Goal: Task Accomplishment & Management: Use online tool/utility

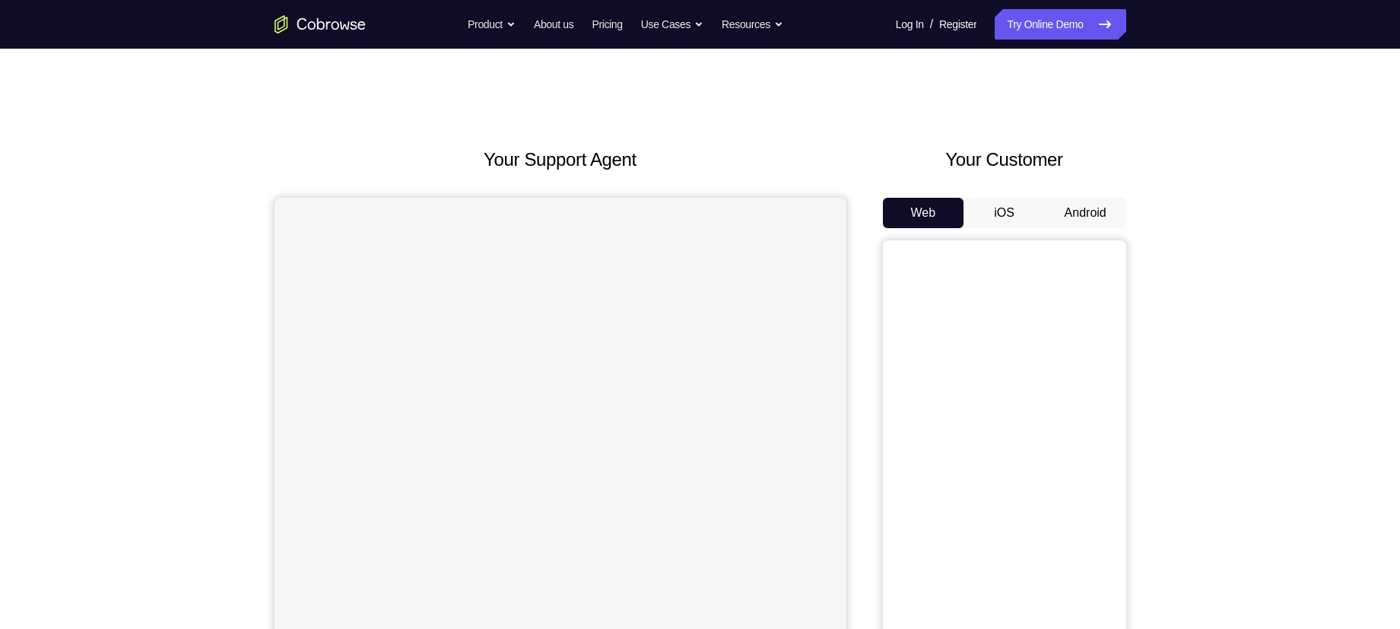
click at [1092, 213] on button "Android" at bounding box center [1085, 213] width 81 height 30
click at [1002, 205] on button "iOS" at bounding box center [1003, 213] width 81 height 30
click at [1061, 203] on button "Android" at bounding box center [1085, 213] width 81 height 30
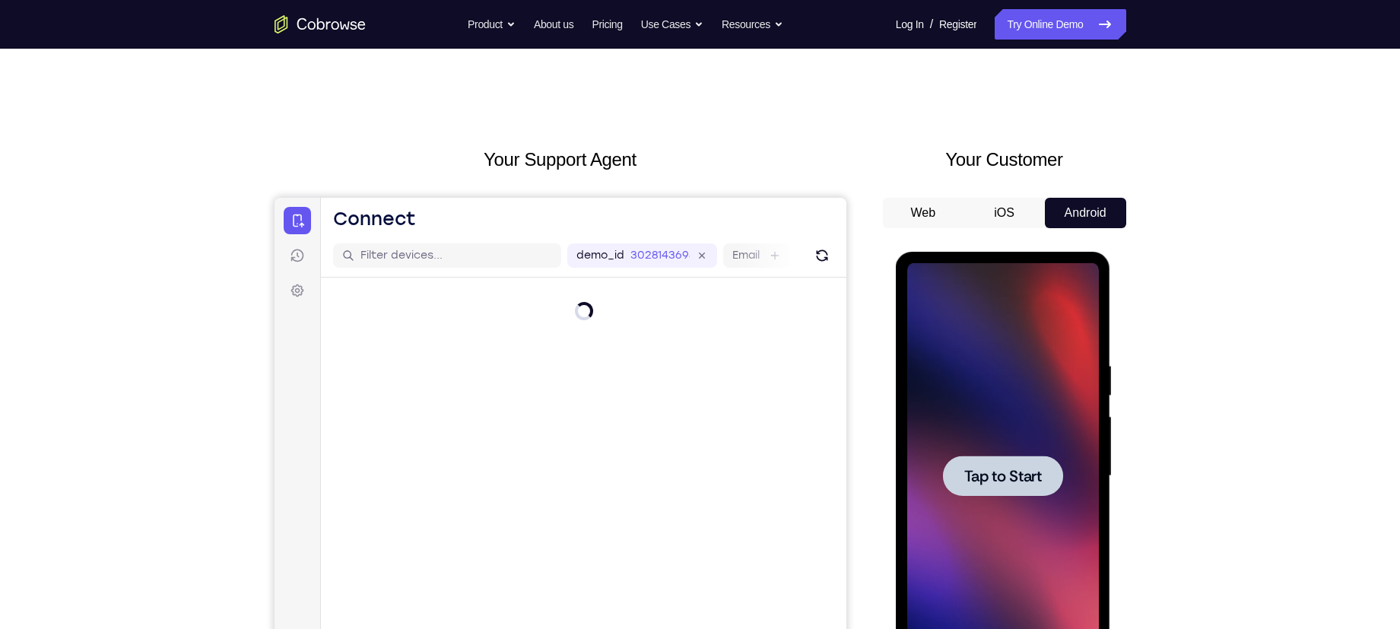
click at [1007, 471] on span "Tap to Start" at bounding box center [1003, 475] width 78 height 15
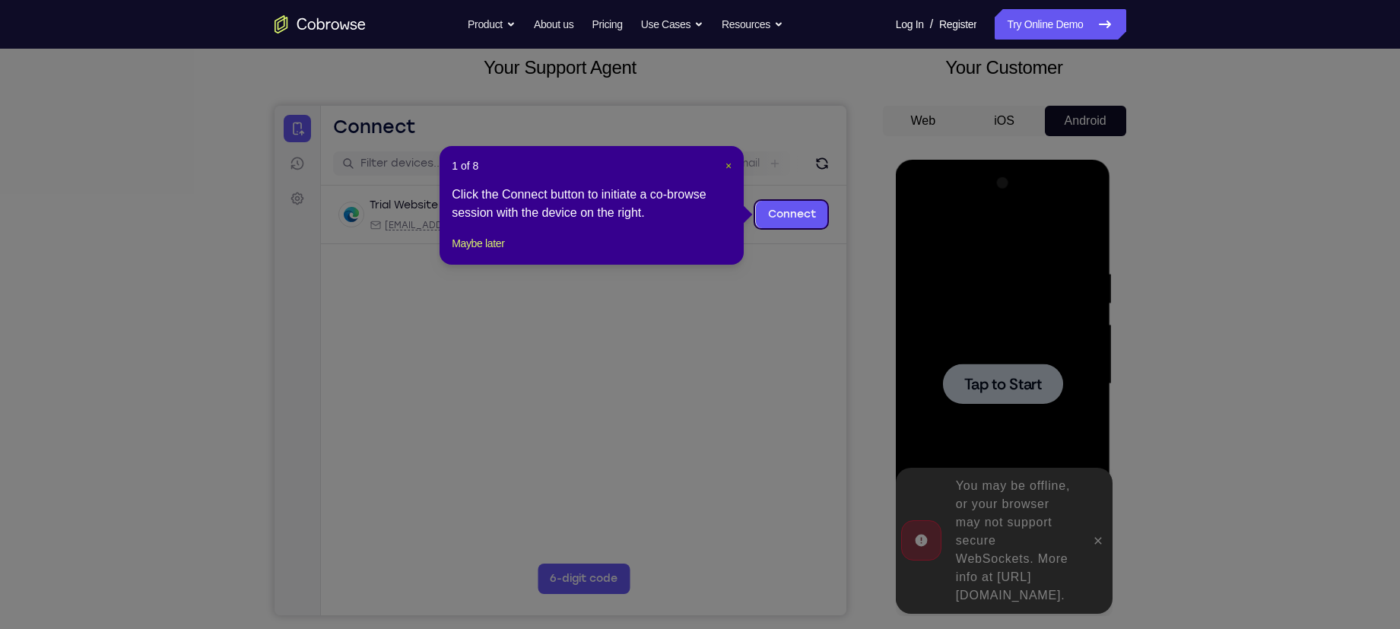
click at [731, 166] on span "×" at bounding box center [728, 166] width 6 height 12
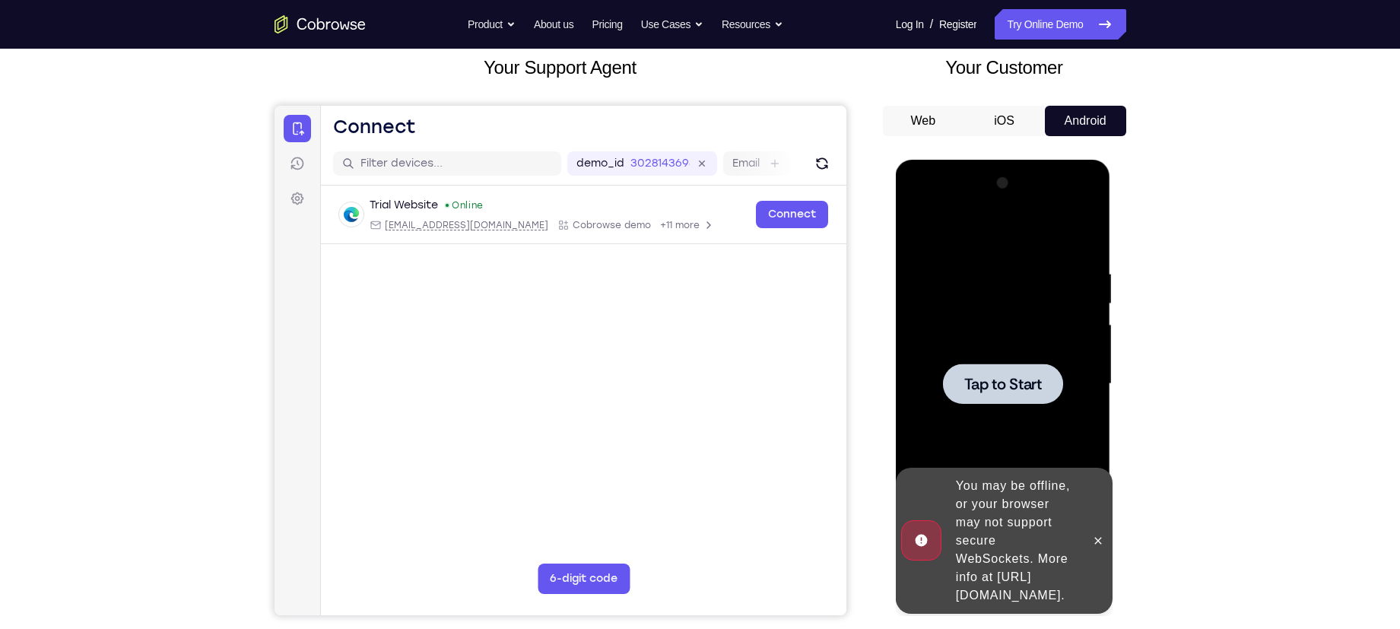
click at [991, 382] on span "Tap to Start" at bounding box center [1003, 383] width 78 height 15
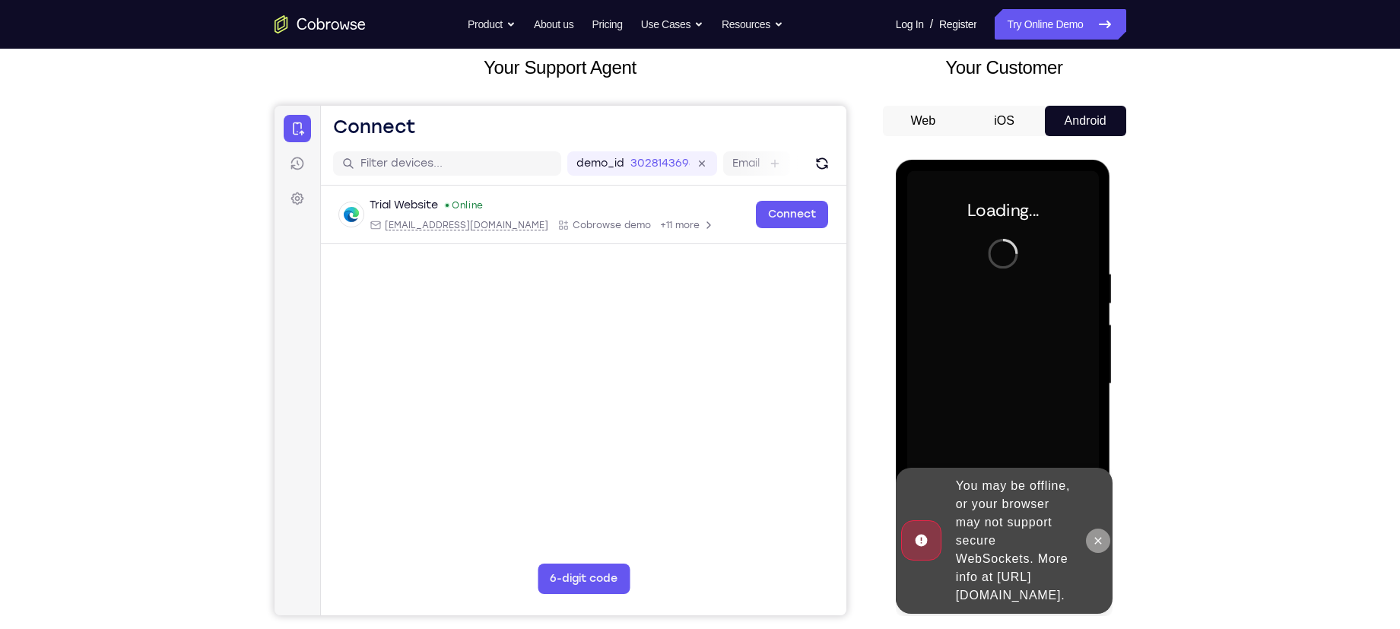
click at [1097, 534] on icon at bounding box center [1098, 540] width 12 height 12
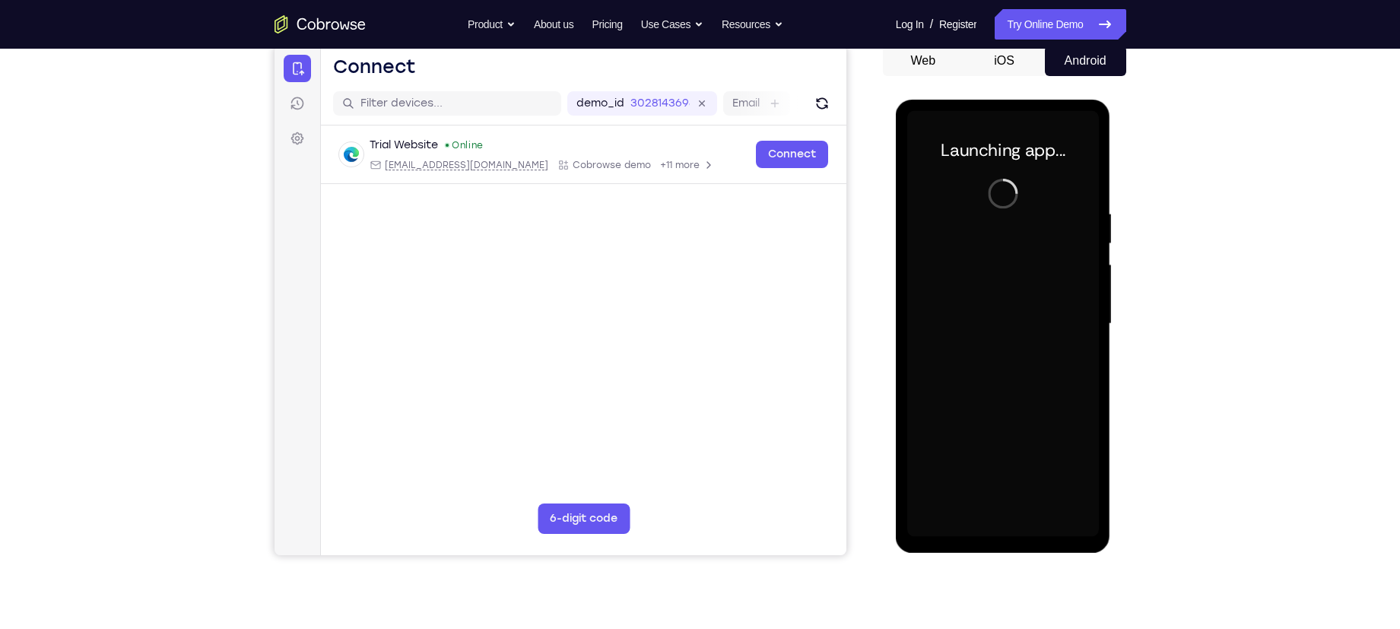
scroll to position [156, 0]
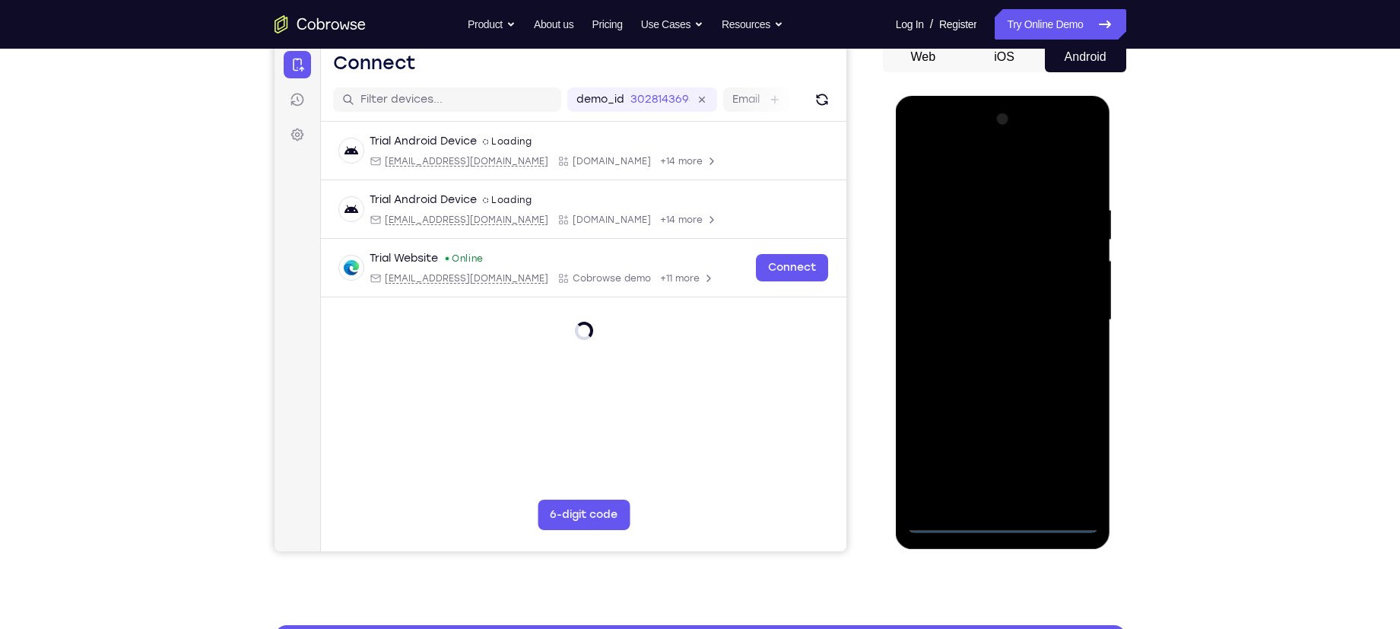
click at [999, 524] on div at bounding box center [1003, 320] width 192 height 426
click at [1073, 461] on div at bounding box center [1003, 320] width 192 height 426
click at [953, 175] on div at bounding box center [1003, 320] width 192 height 426
click at [1063, 315] on div at bounding box center [1003, 320] width 192 height 426
click at [985, 347] on div at bounding box center [1003, 320] width 192 height 426
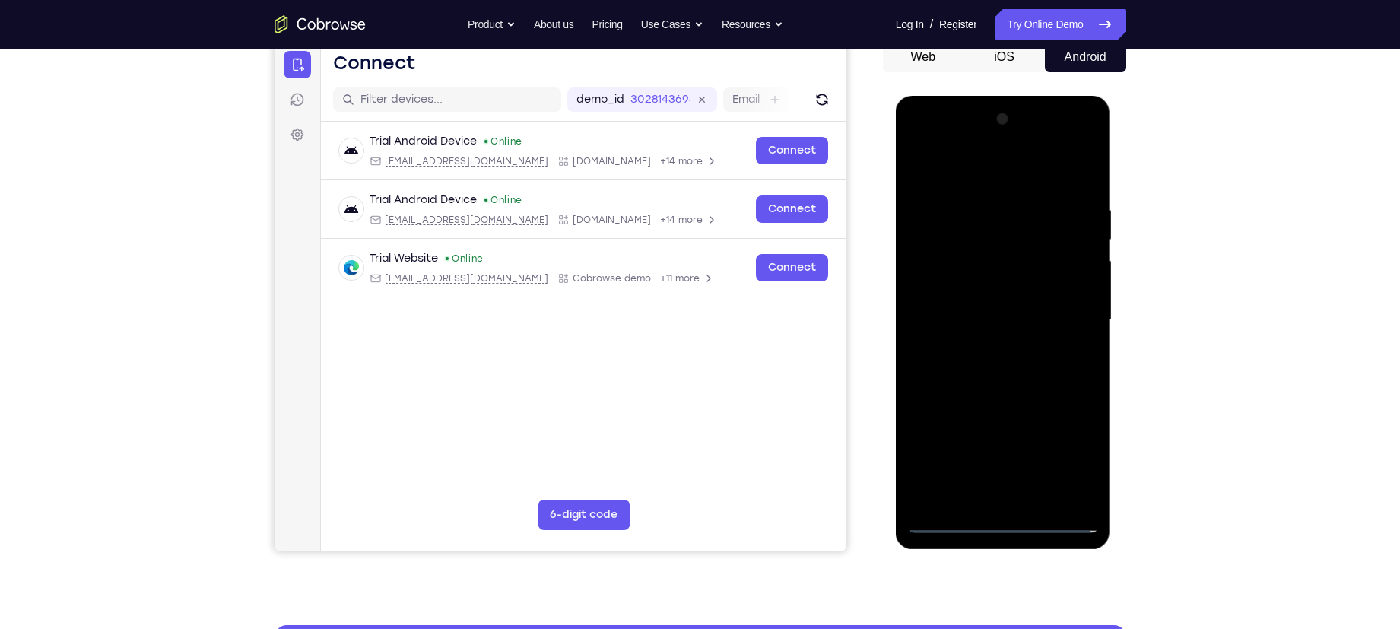
click at [982, 305] on div at bounding box center [1003, 320] width 192 height 426
click at [997, 296] on div at bounding box center [1003, 320] width 192 height 426
click at [988, 322] on div at bounding box center [1003, 320] width 192 height 426
click at [1012, 375] on div at bounding box center [1003, 320] width 192 height 426
click at [1005, 366] on div at bounding box center [1003, 320] width 192 height 426
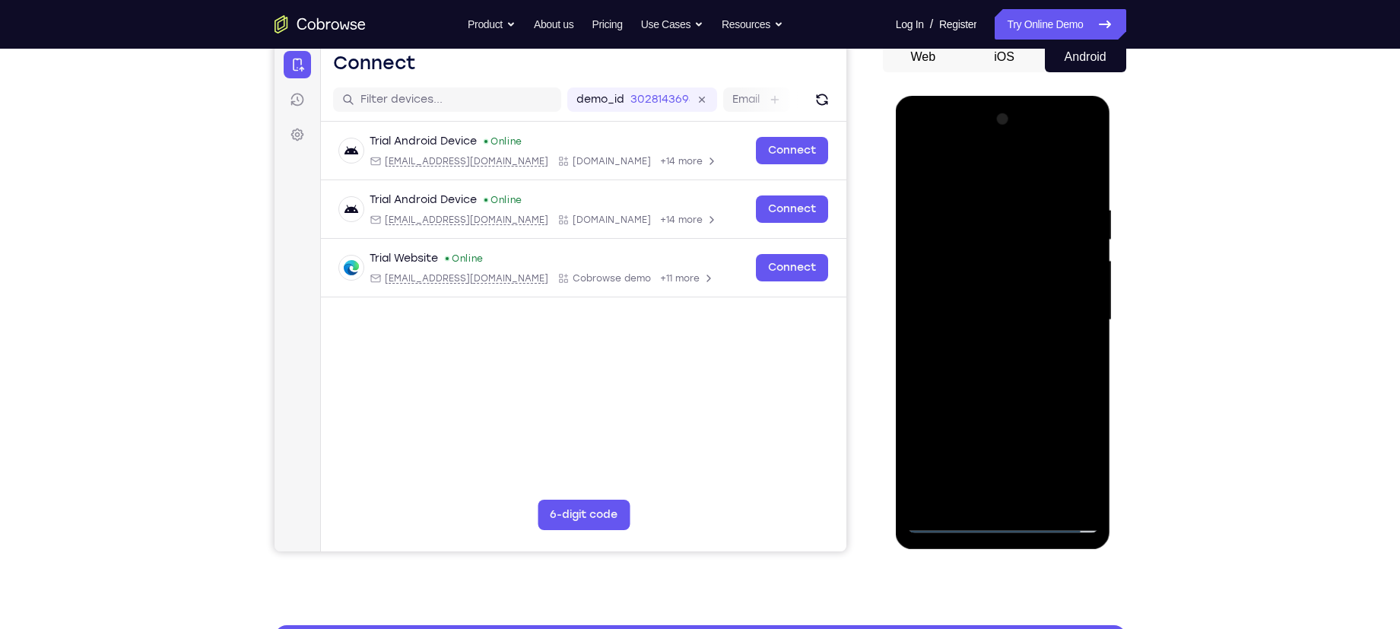
click at [1005, 369] on div at bounding box center [1003, 320] width 192 height 426
click at [991, 389] on div at bounding box center [1003, 320] width 192 height 426
click at [974, 198] on div at bounding box center [1003, 320] width 192 height 426
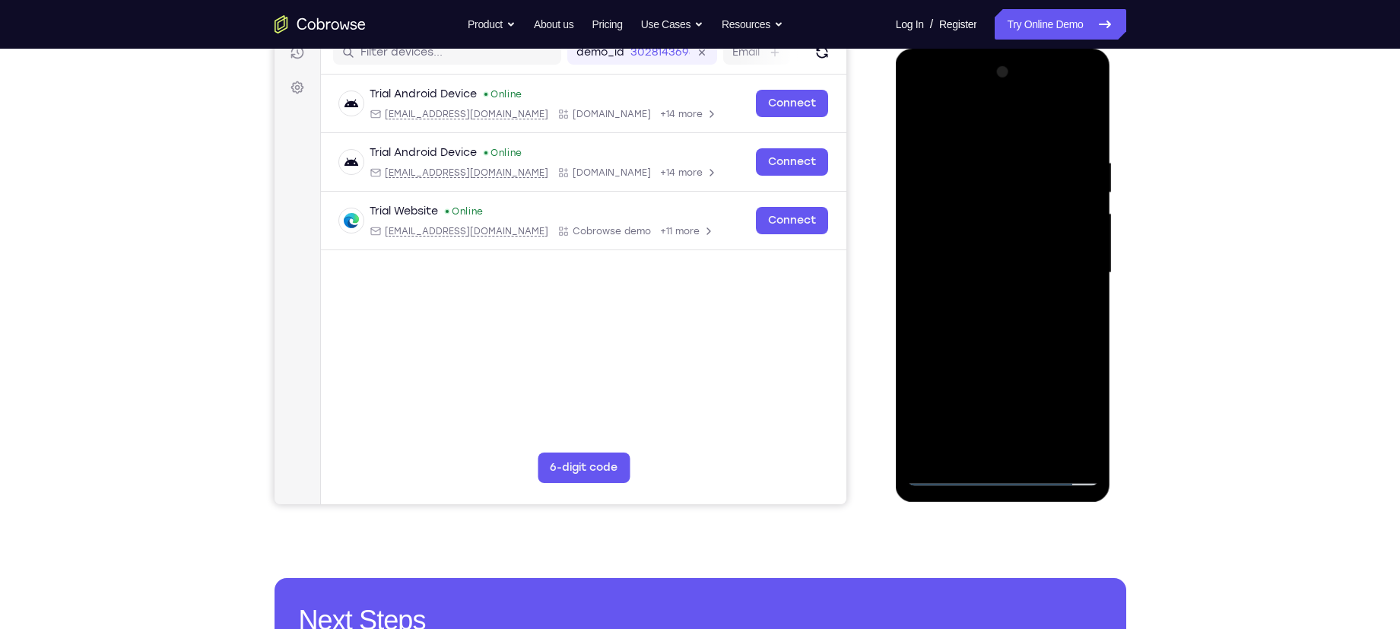
scroll to position [208, 0]
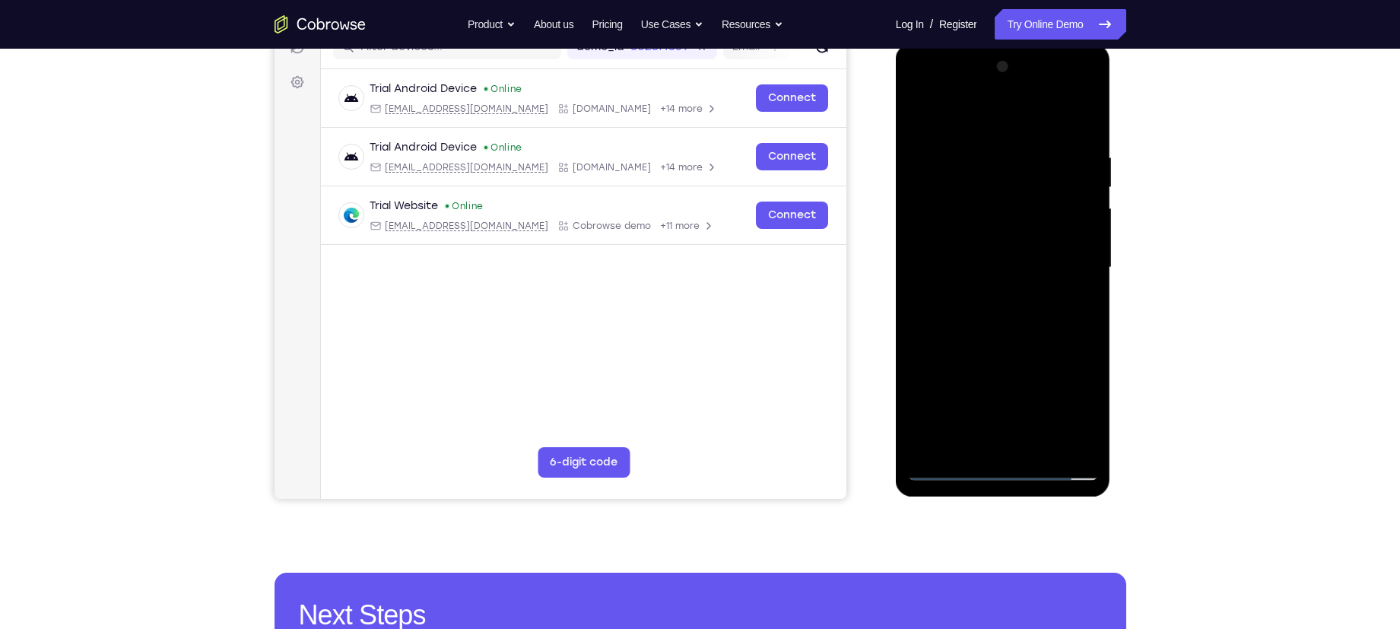
click at [1077, 252] on div at bounding box center [1003, 268] width 192 height 426
click at [1073, 200] on div at bounding box center [1003, 268] width 192 height 426
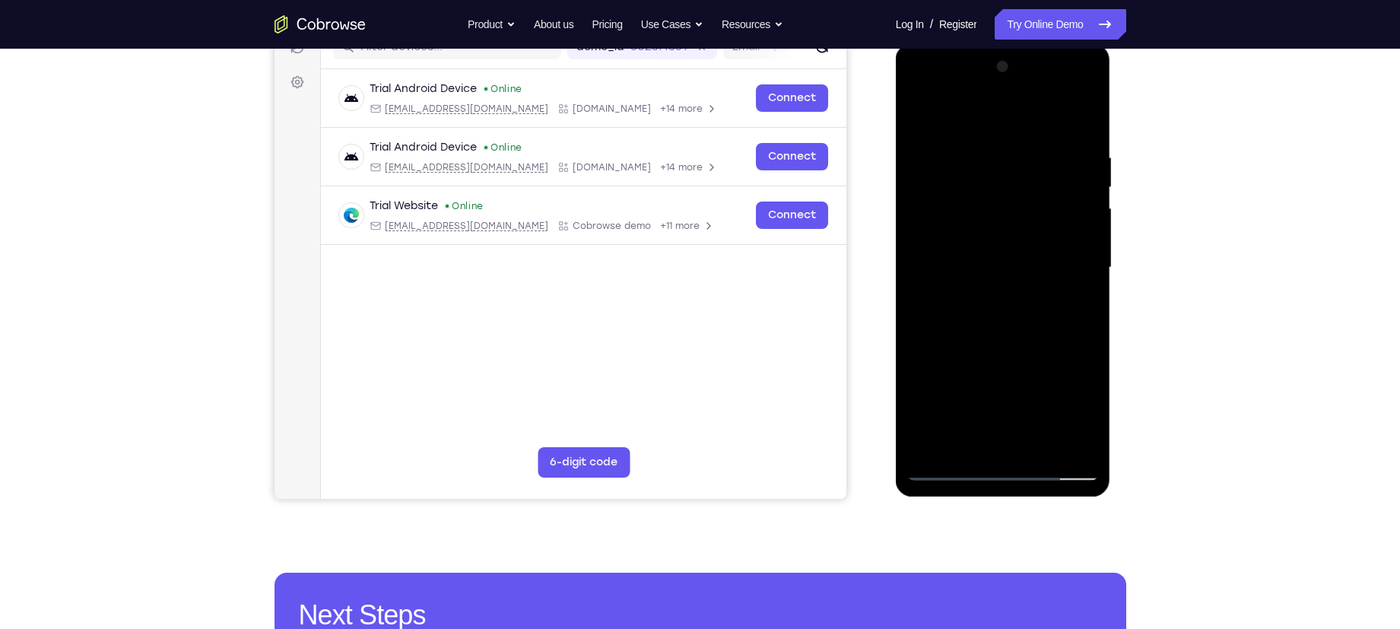
click at [1073, 200] on div at bounding box center [1003, 268] width 192 height 426
click at [1091, 204] on div at bounding box center [1003, 268] width 192 height 426
drag, startPoint x: 185, startPoint y: 157, endPoint x: 1179, endPoint y: 123, distance: 994.9
click at [1179, 123] on div "Your Support Agent Your Customer Web iOS Android Next Steps We’d be happy to gi…" at bounding box center [700, 341] width 973 height 1003
click at [918, 211] on div at bounding box center [1003, 268] width 192 height 426
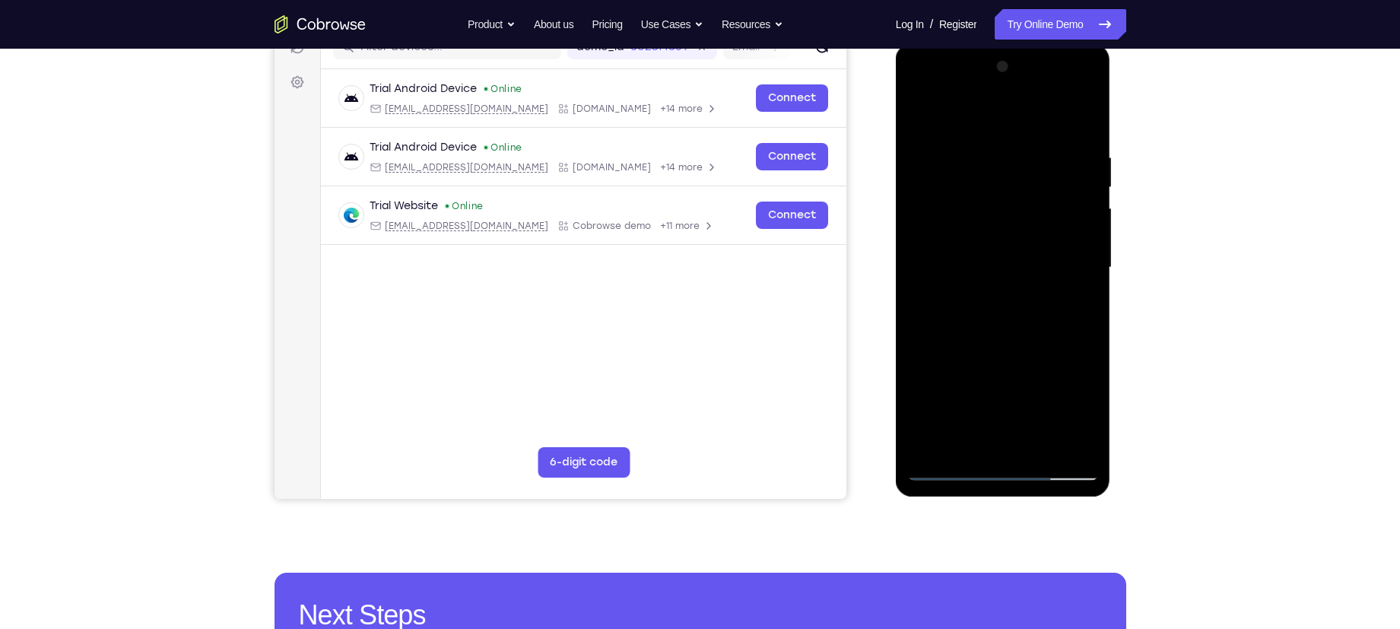
click at [922, 243] on div at bounding box center [1003, 268] width 192 height 426
click at [1078, 204] on div at bounding box center [1003, 268] width 192 height 426
click at [1085, 177] on div at bounding box center [1003, 268] width 192 height 426
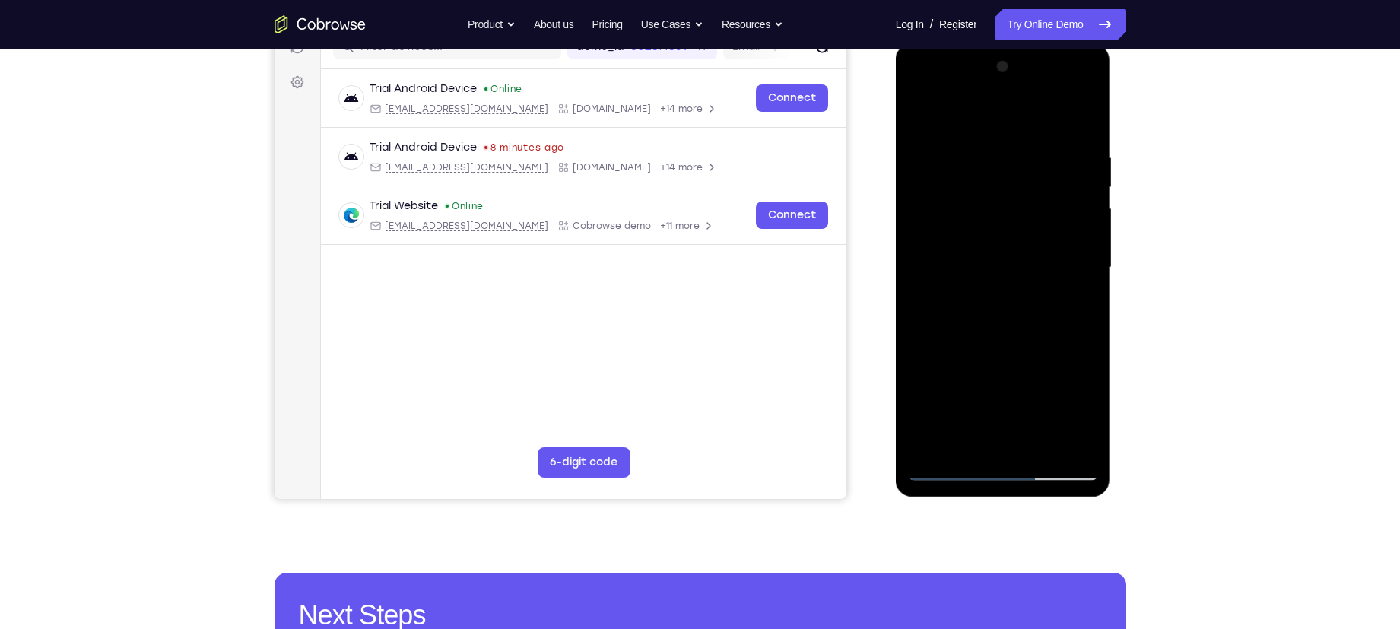
click at [1085, 177] on div at bounding box center [1003, 268] width 192 height 426
click at [1080, 117] on div at bounding box center [1003, 268] width 192 height 426
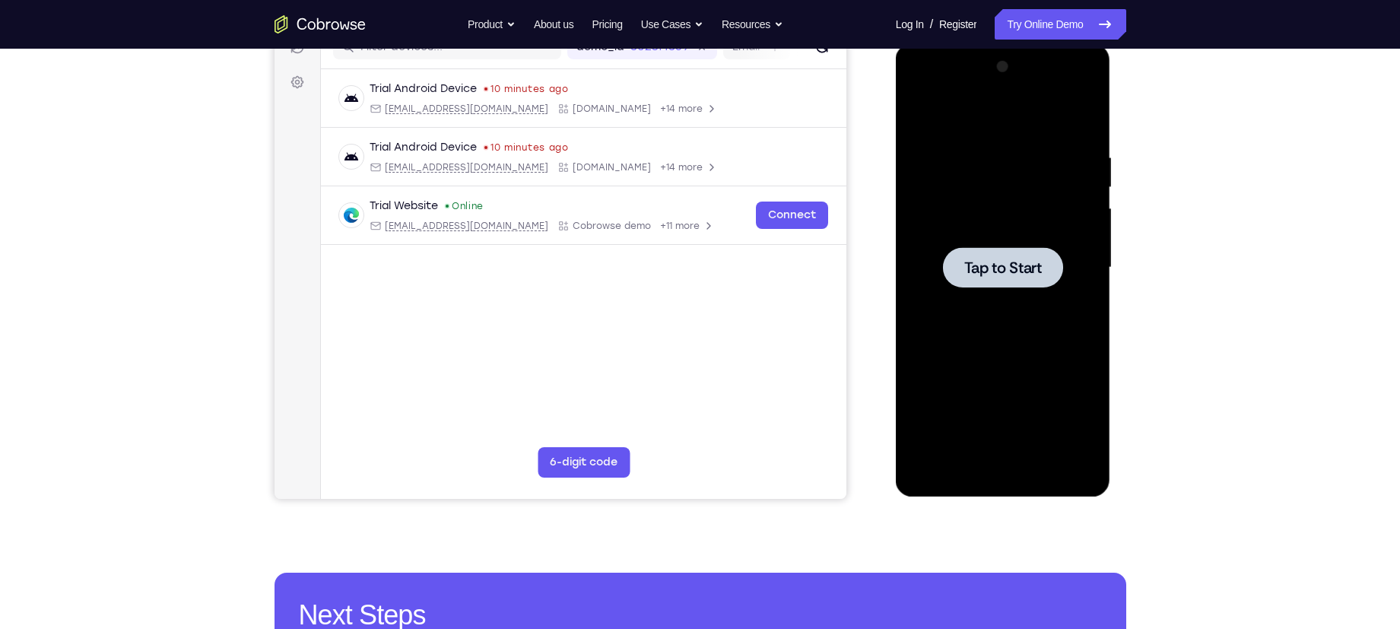
click at [979, 255] on div at bounding box center [1003, 267] width 120 height 40
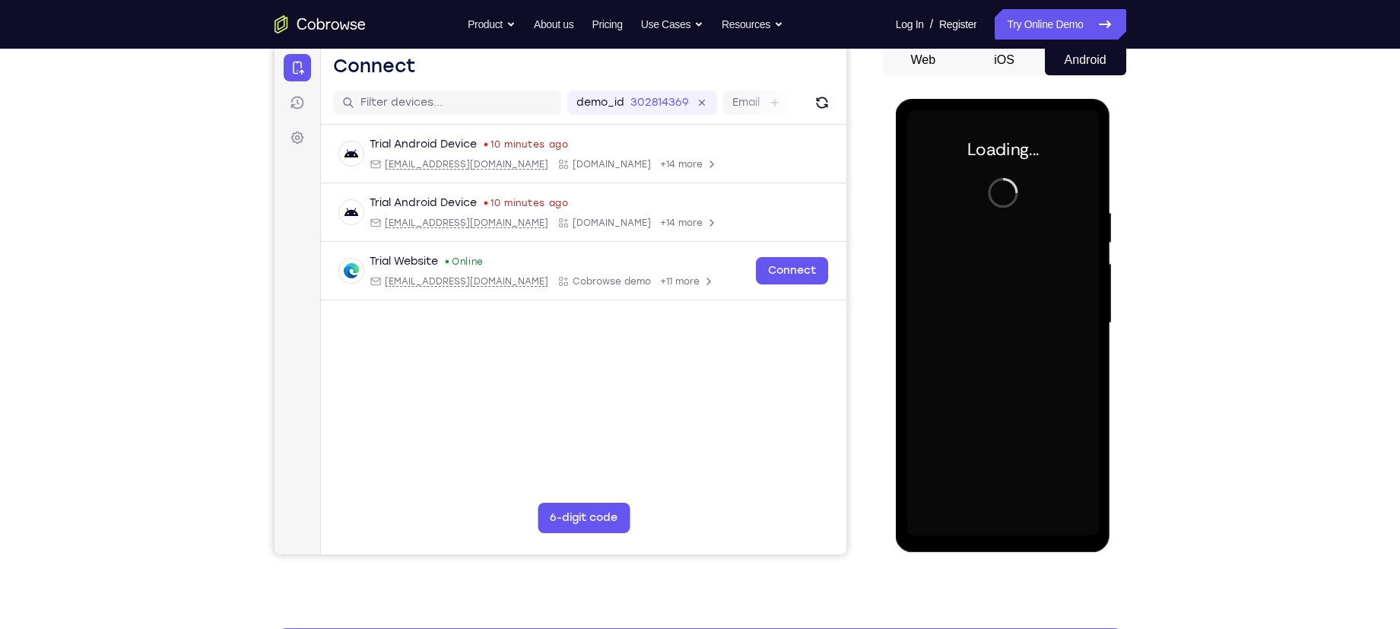
scroll to position [150, 0]
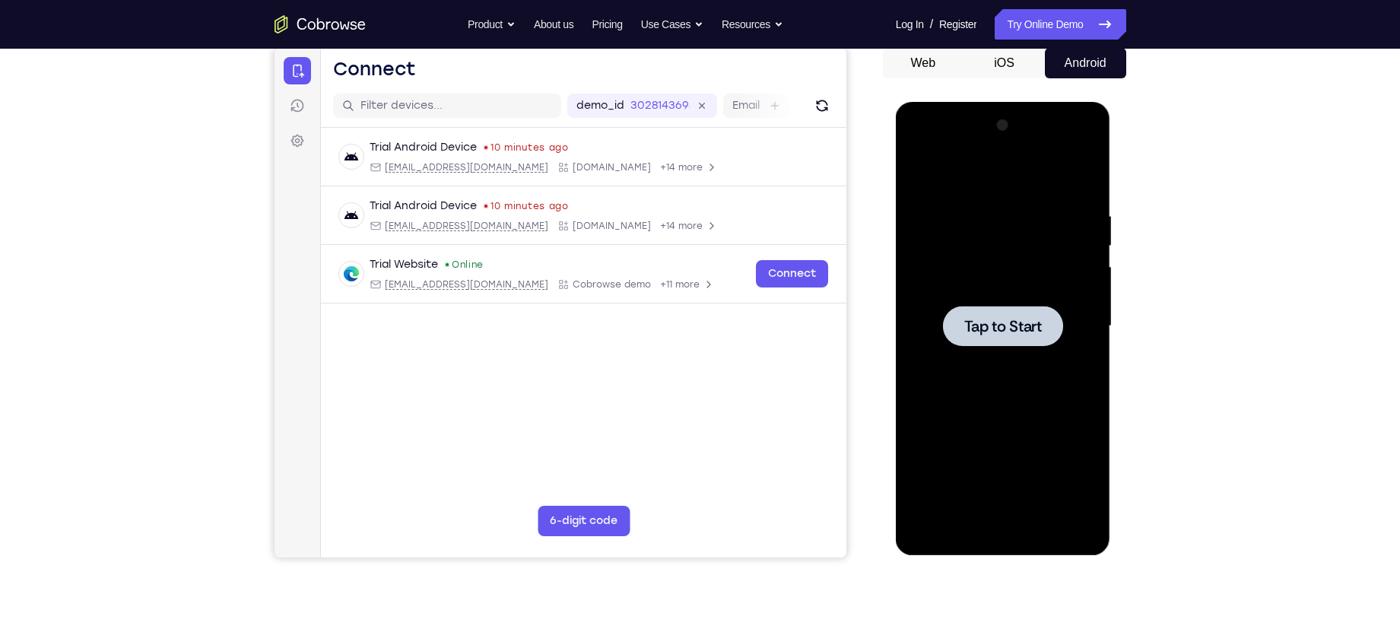
click at [964, 326] on span "Tap to Start" at bounding box center [1003, 326] width 78 height 15
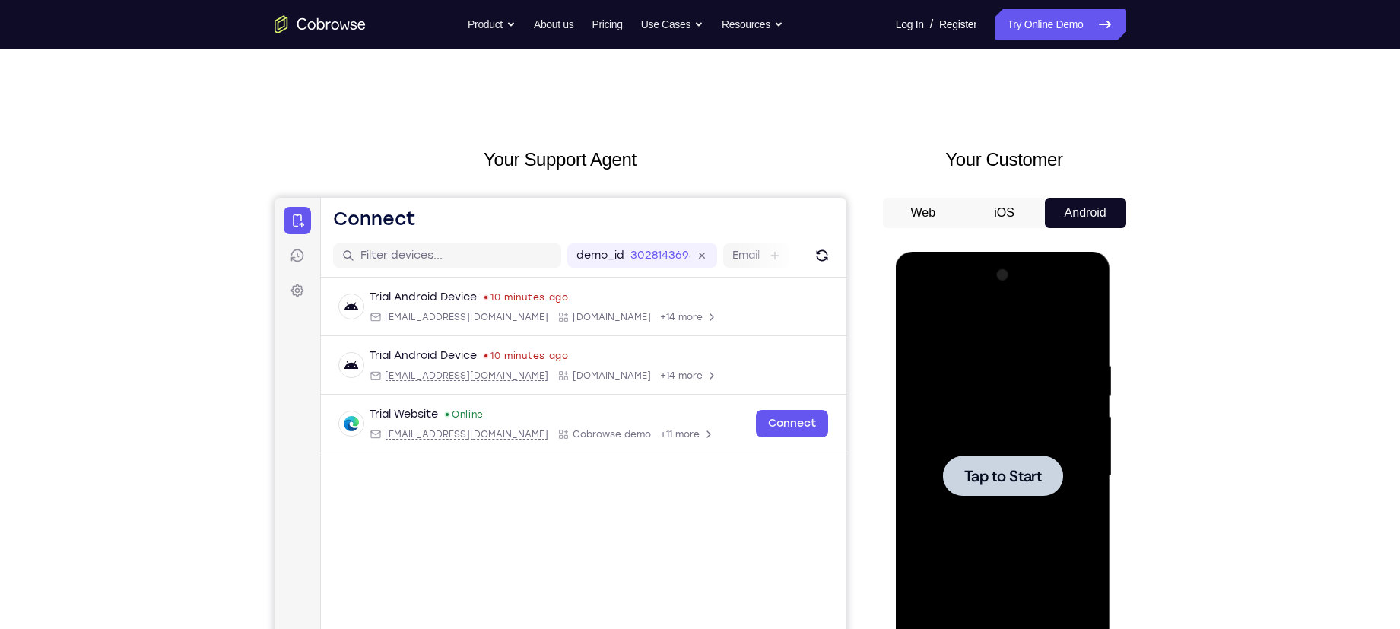
click at [1007, 211] on button "iOS" at bounding box center [1003, 213] width 81 height 30
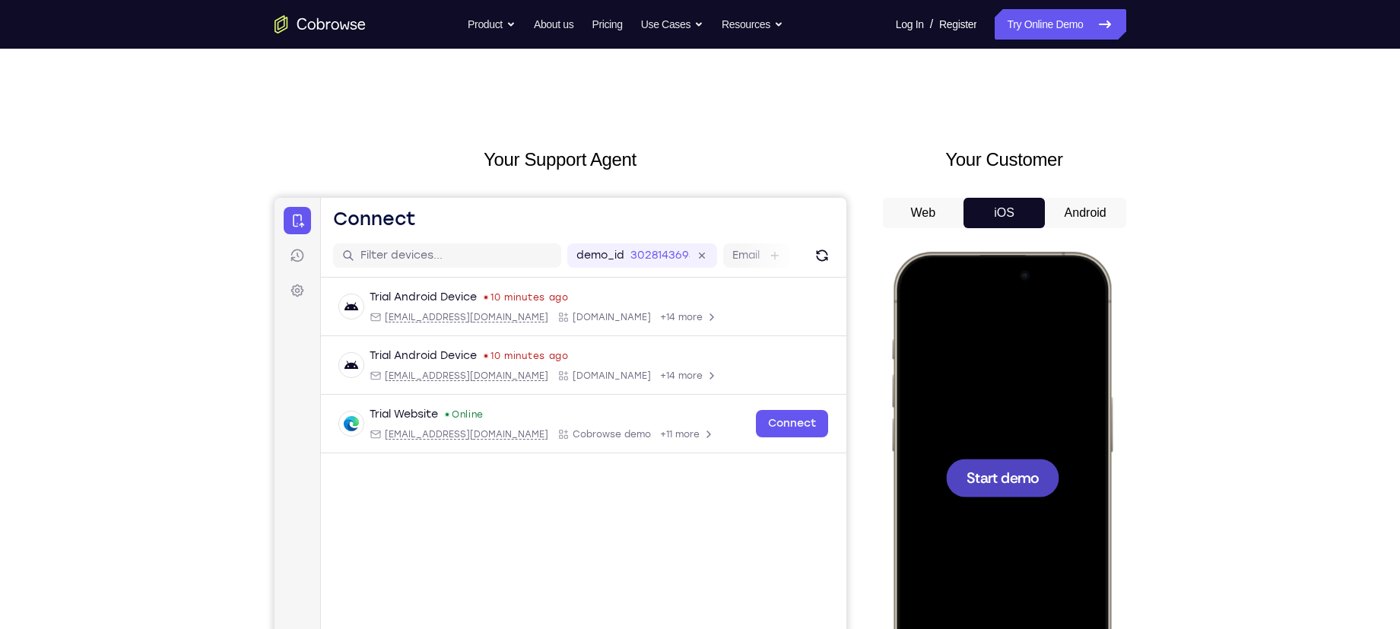
click at [1083, 214] on button "Android" at bounding box center [1085, 213] width 81 height 30
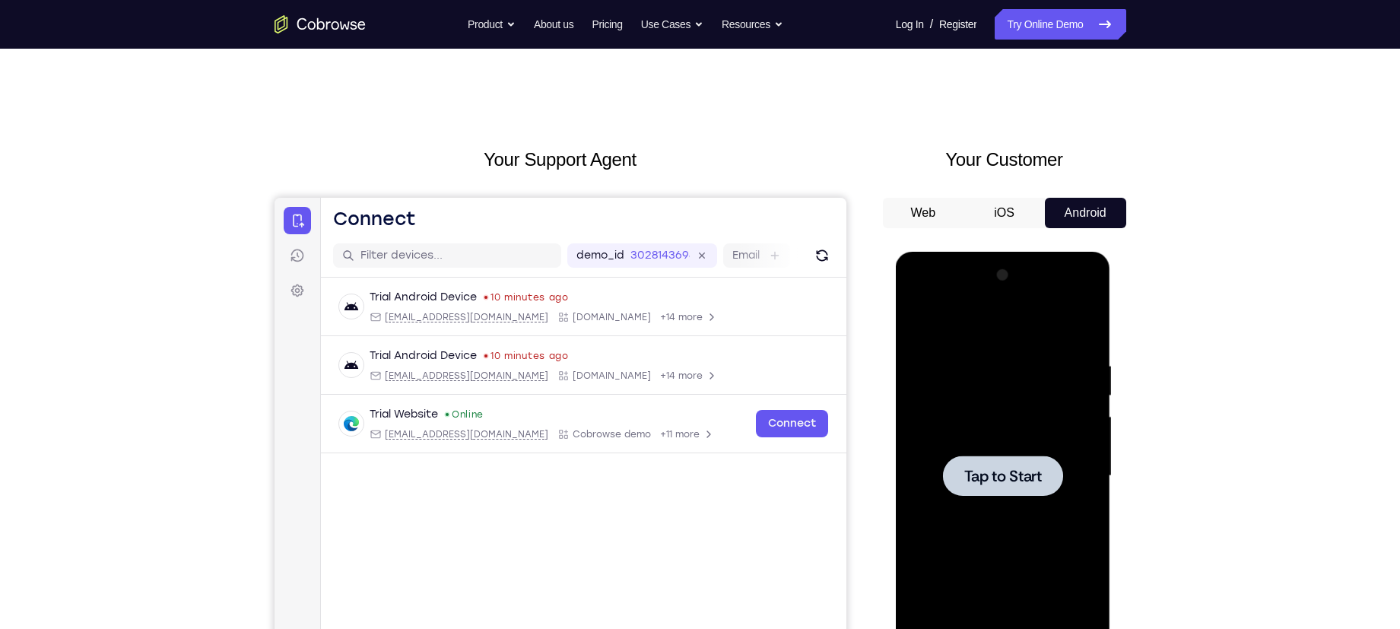
click at [1005, 471] on span "Tap to Start" at bounding box center [1003, 475] width 78 height 15
click at [984, 480] on span "Tap to Start" at bounding box center [1003, 475] width 78 height 15
click at [1048, 17] on link "Try Online Demo" at bounding box center [1059, 24] width 131 height 30
